Goal: Task Accomplishment & Management: Complete application form

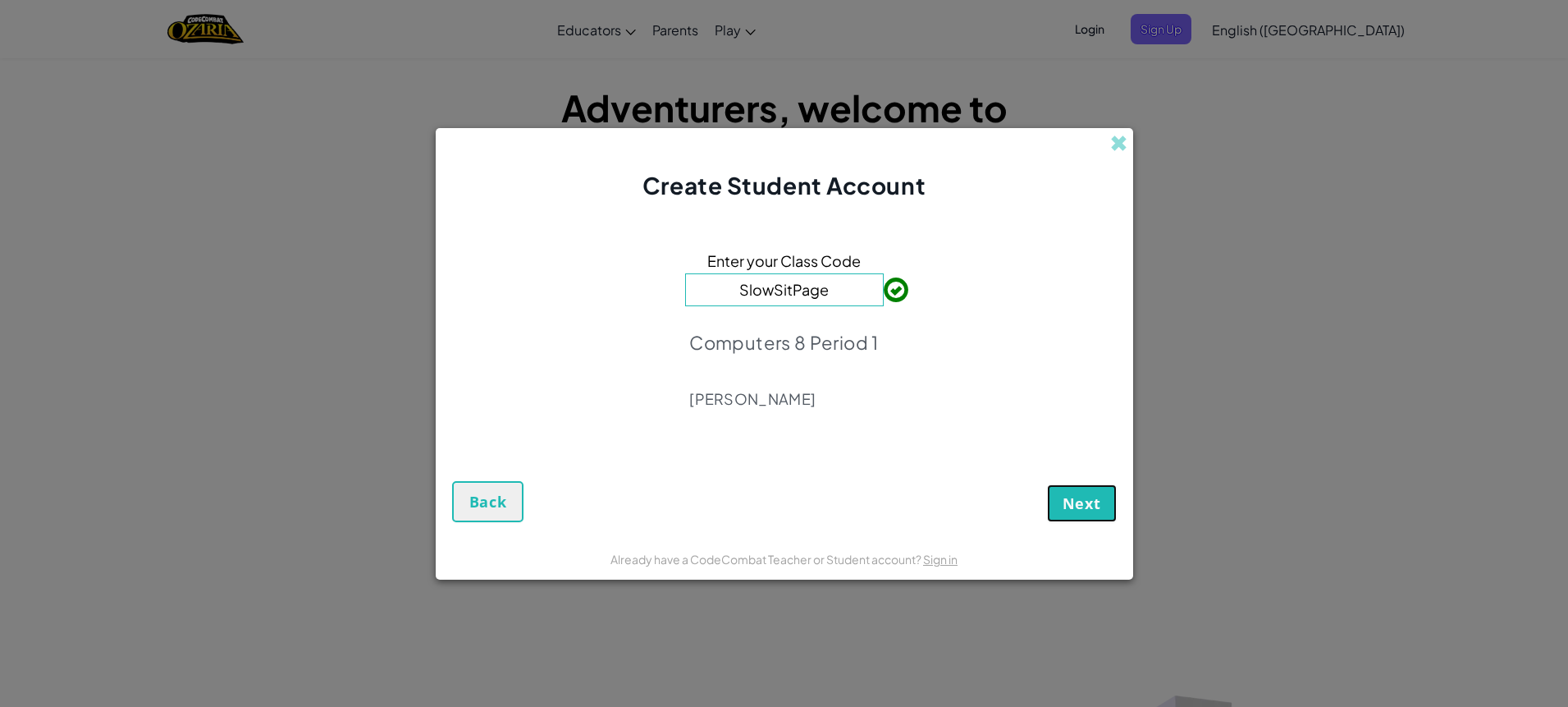
click at [1071, 485] on button "Next" at bounding box center [1082, 503] width 69 height 37
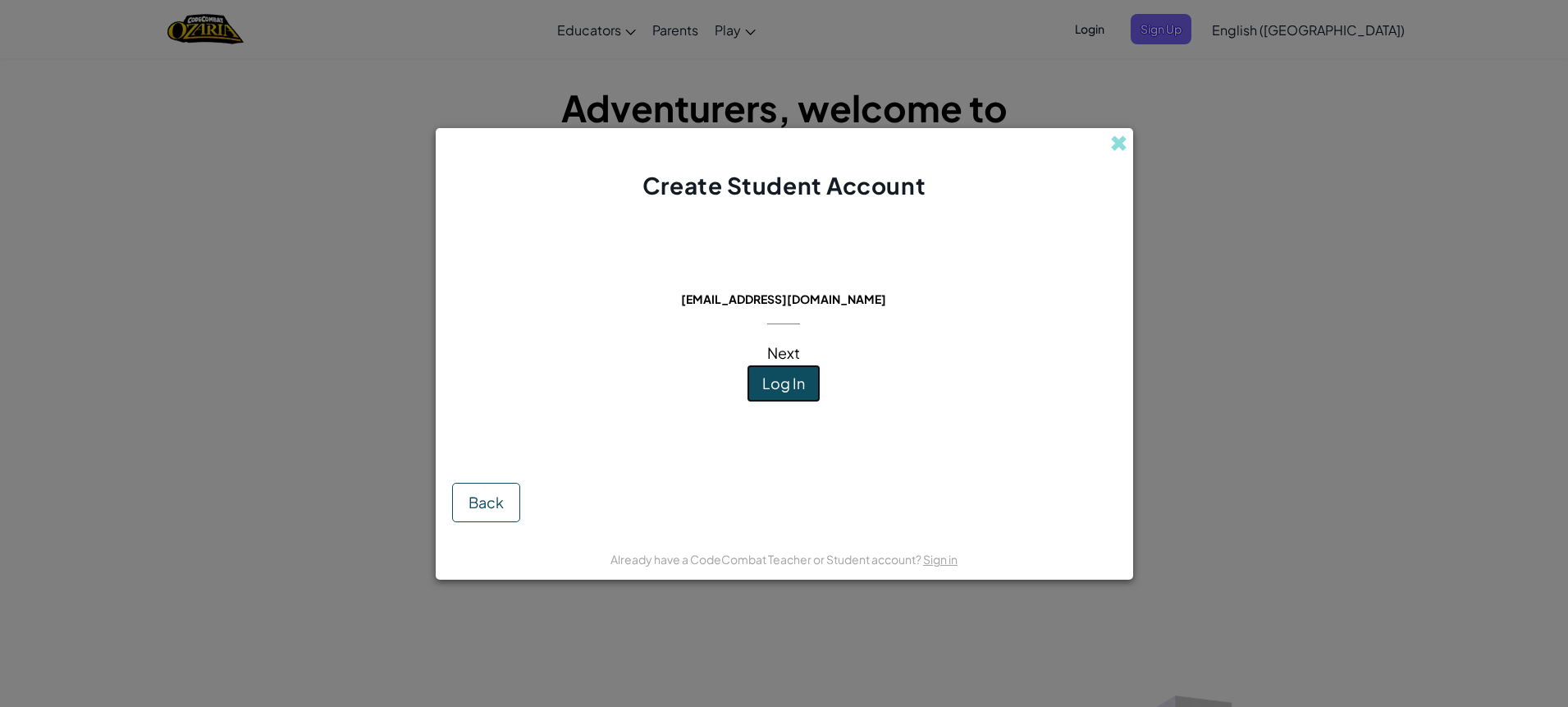
click at [792, 380] on span "Log In" at bounding box center [783, 383] width 43 height 19
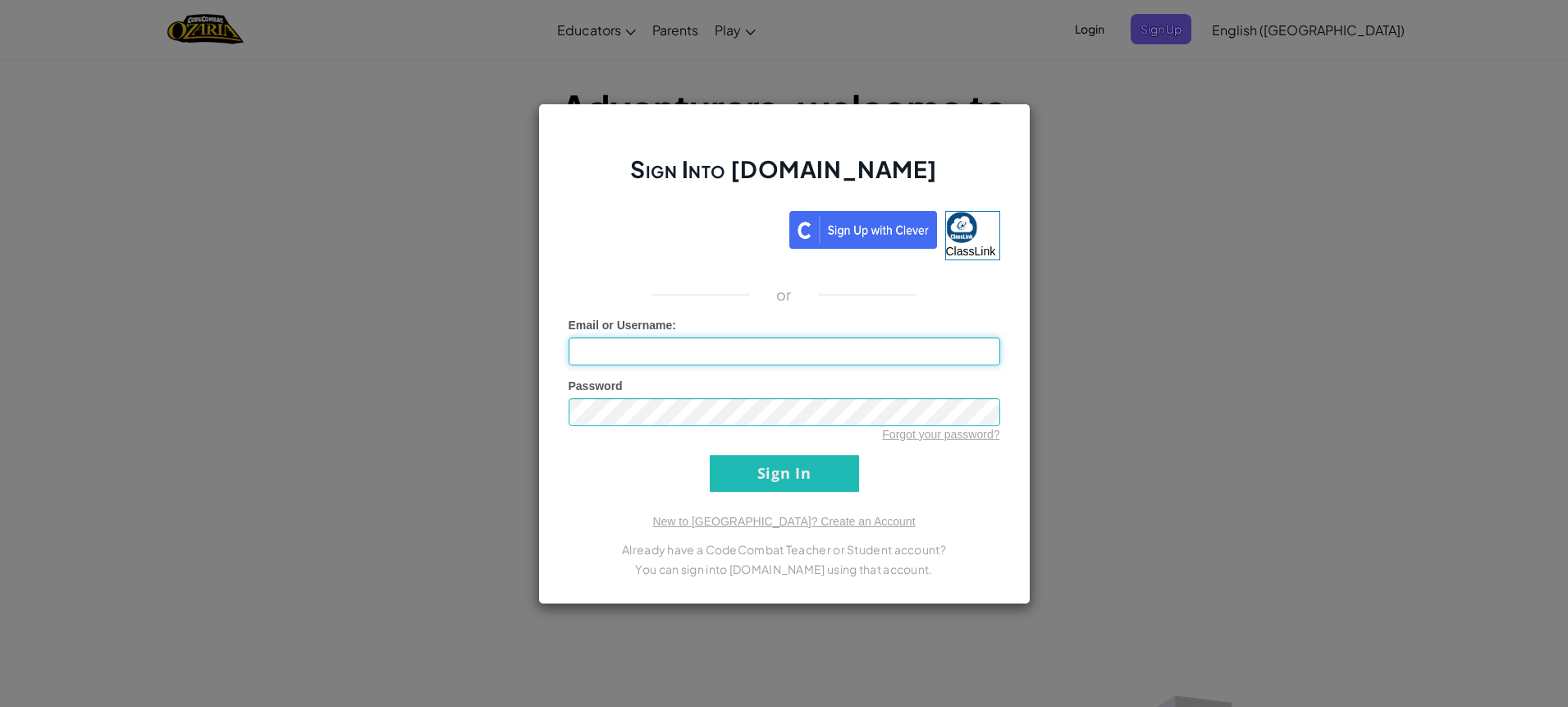
click at [803, 361] on input "Email or Username :" at bounding box center [784, 351] width 432 height 28
